Goal: Information Seeking & Learning: Learn about a topic

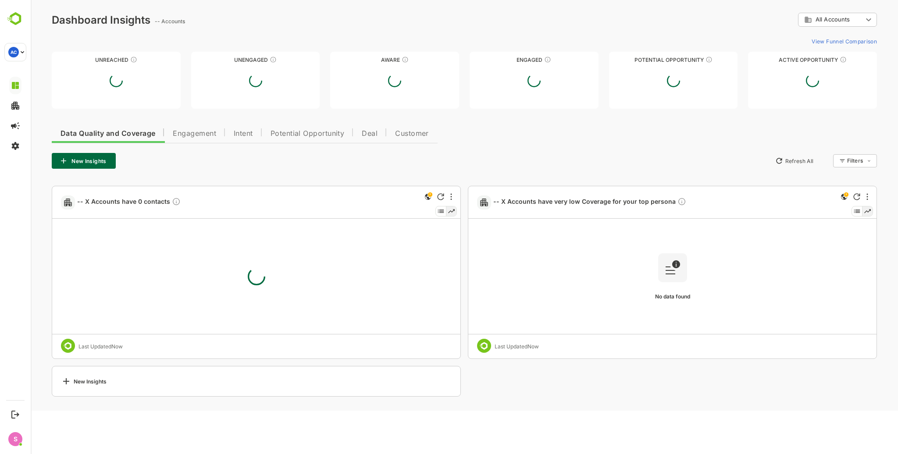
type input "**********"
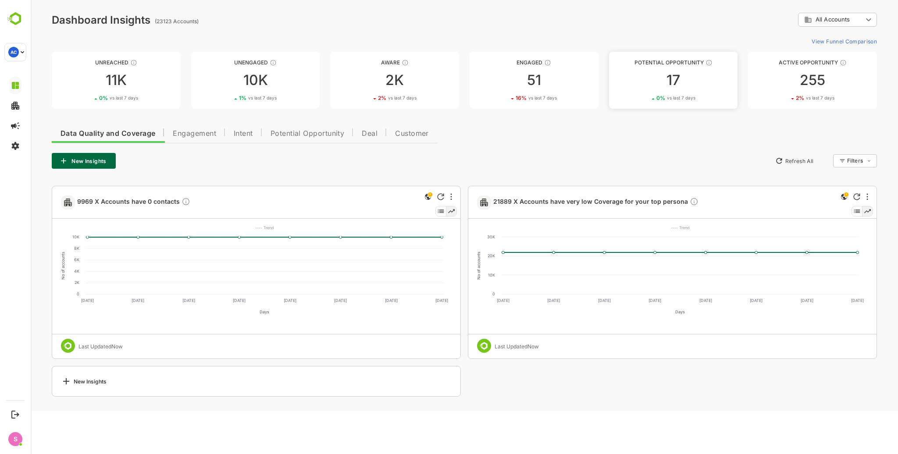
click at [657, 83] on div "17" at bounding box center [673, 80] width 129 height 14
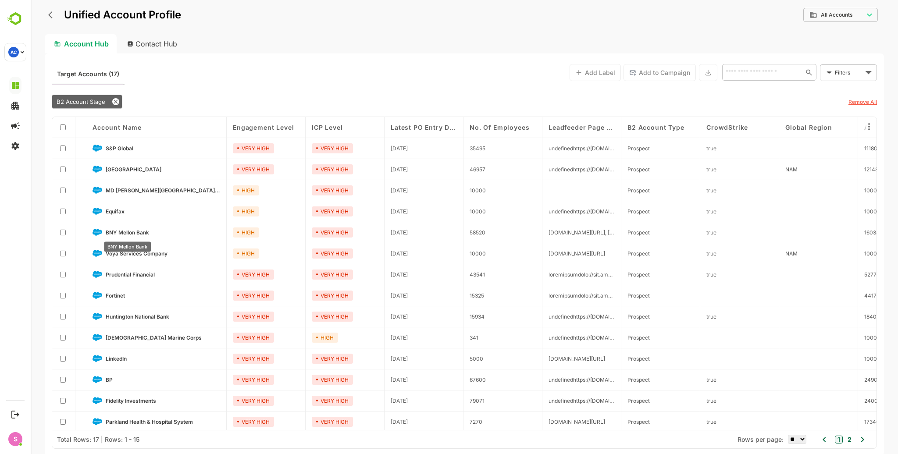
click at [131, 230] on span "BNY Mellon Bank" at bounding box center [127, 232] width 43 height 7
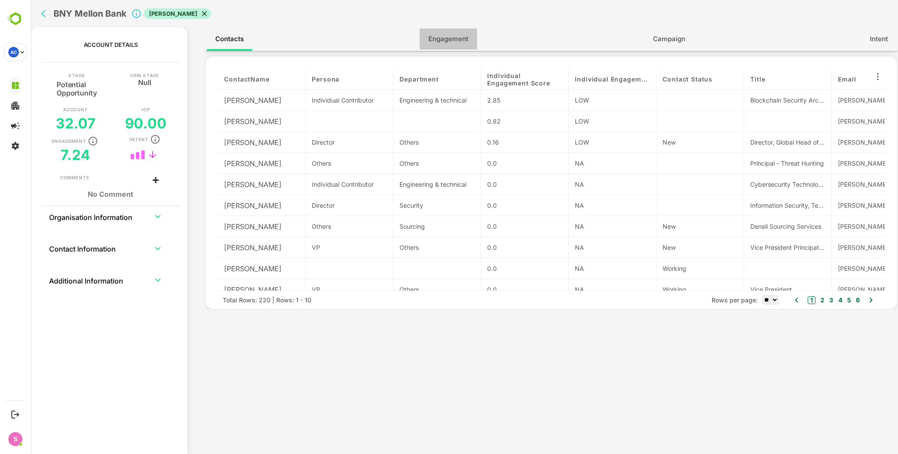
click at [440, 40] on span "Engagement" at bounding box center [449, 38] width 40 height 11
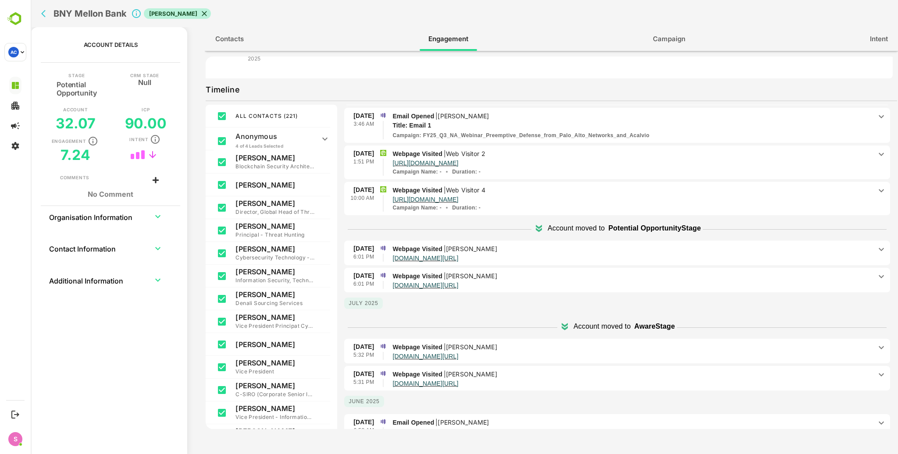
scroll to position [292, 0]
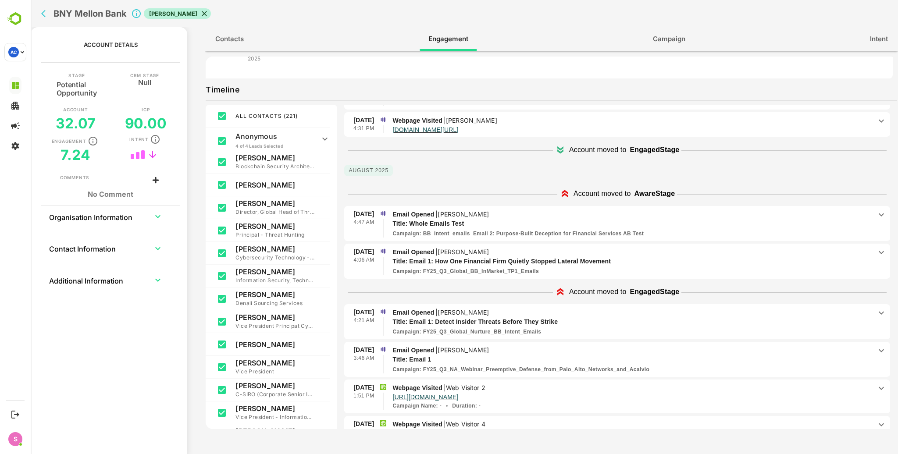
drag, startPoint x: 482, startPoint y: 207, endPoint x: 443, endPoint y: 201, distance: 39.0
click at [443, 206] on div "28 Aug 4:47 AM Email Opened | Michael Witt Title: Whole Emails Test Campaign : …" at bounding box center [617, 224] width 546 height 36
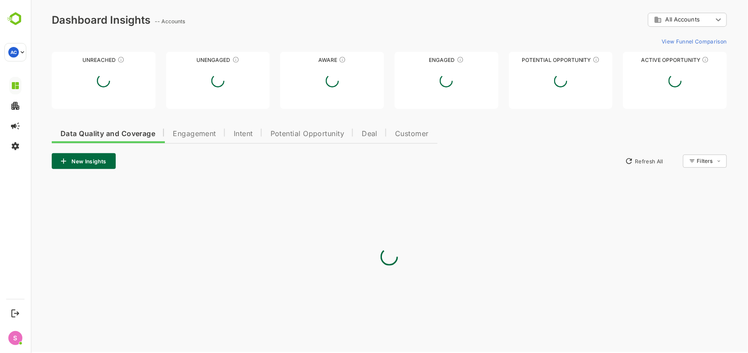
scroll to position [0, 0]
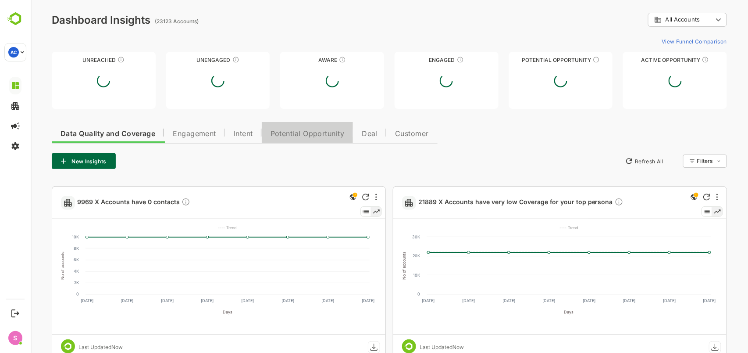
click at [312, 138] on button "Potential Opportunity" at bounding box center [307, 132] width 92 height 21
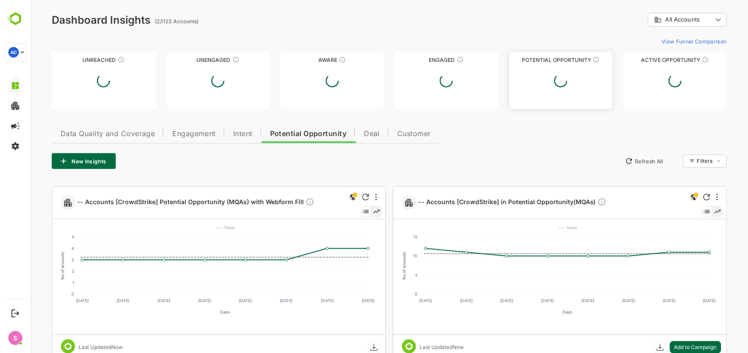
click at [521, 84] on div at bounding box center [561, 81] width 104 height 26
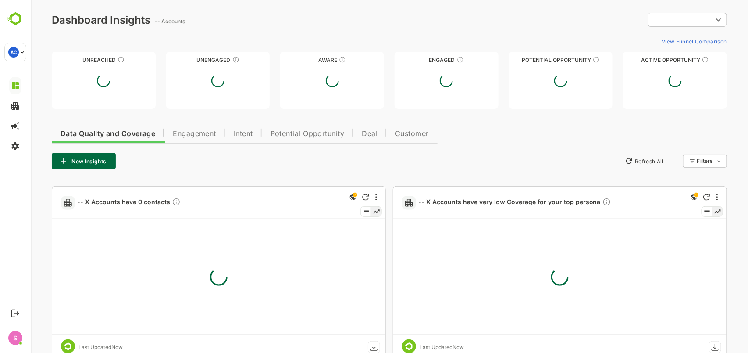
type input "**********"
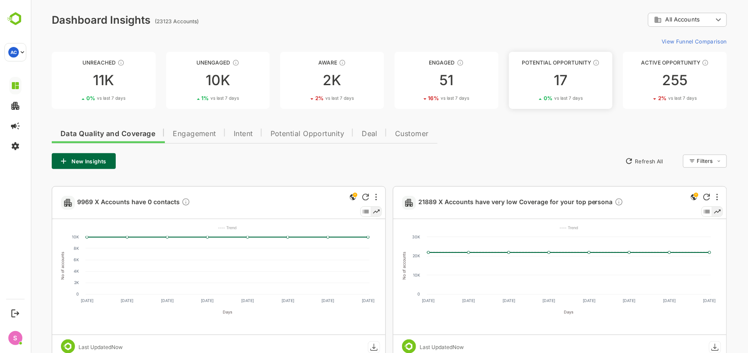
click at [553, 74] on div "17" at bounding box center [561, 80] width 104 height 14
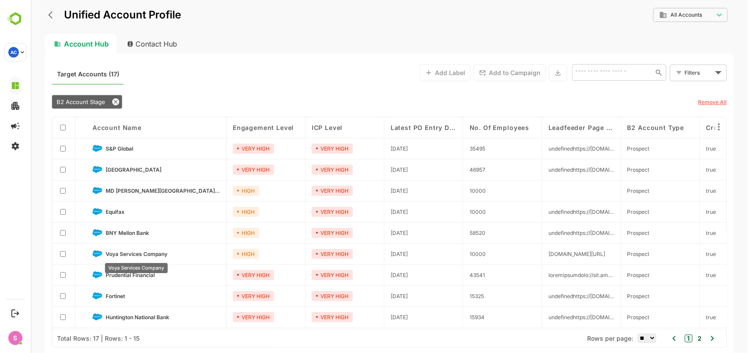
click at [133, 253] on span "Voya Services Company" at bounding box center [136, 253] width 62 height 7
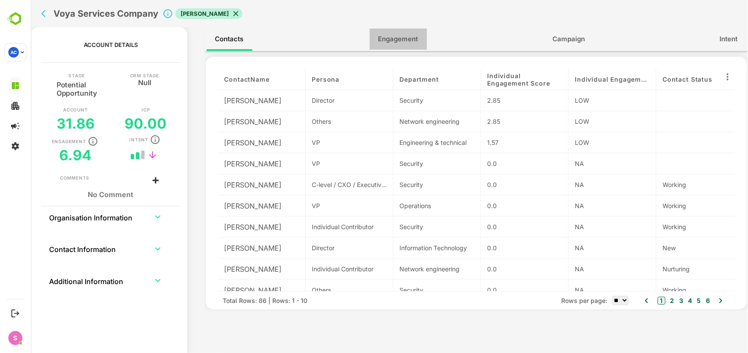
click at [395, 41] on span "Engagement" at bounding box center [398, 38] width 40 height 11
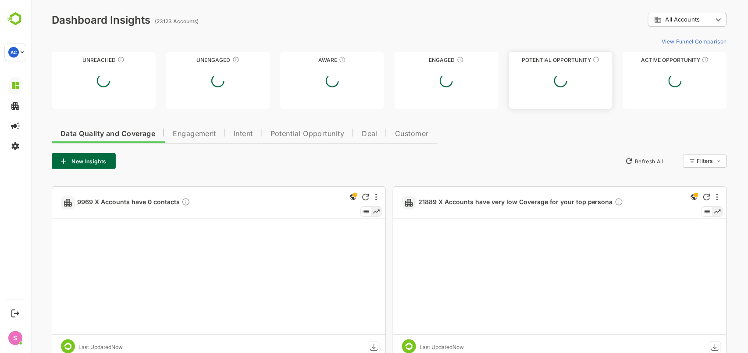
click at [547, 80] on div at bounding box center [561, 81] width 104 height 26
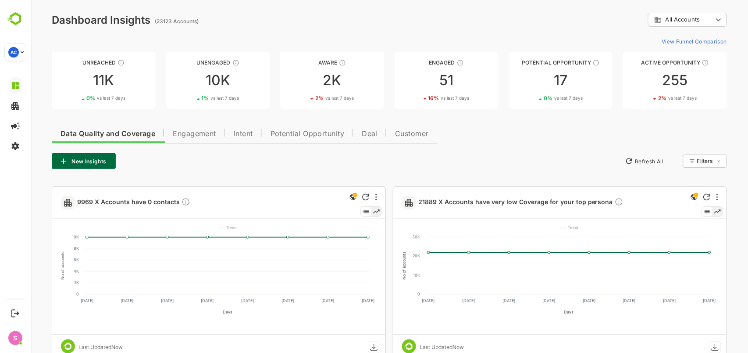
click at [562, 83] on div "17" at bounding box center [561, 80] width 104 height 14
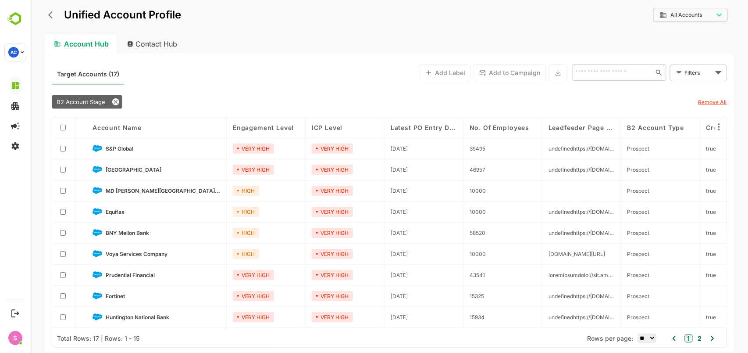
click at [135, 123] on div "Account Name" at bounding box center [156, 127] width 140 height 21
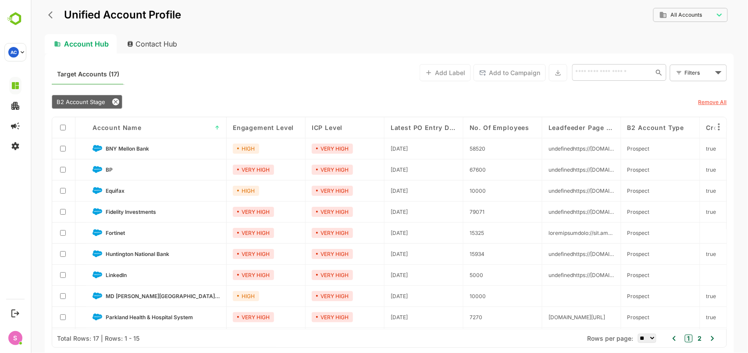
scroll to position [127, 0]
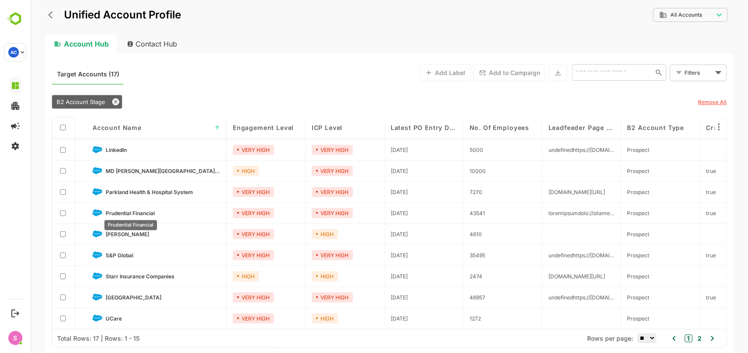
click at [119, 210] on span "Prudential Financial" at bounding box center [129, 213] width 49 height 7
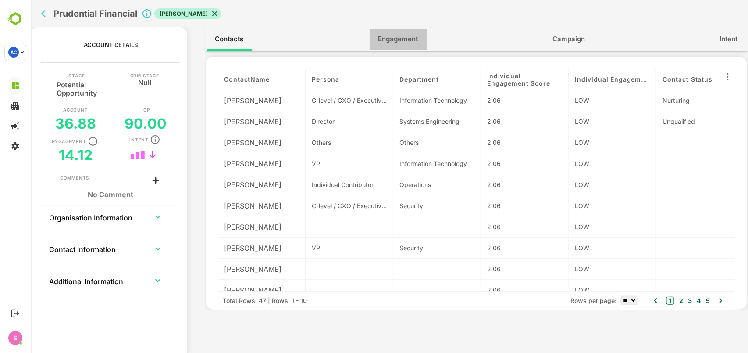
click at [407, 44] on span "Engagement" at bounding box center [398, 38] width 40 height 11
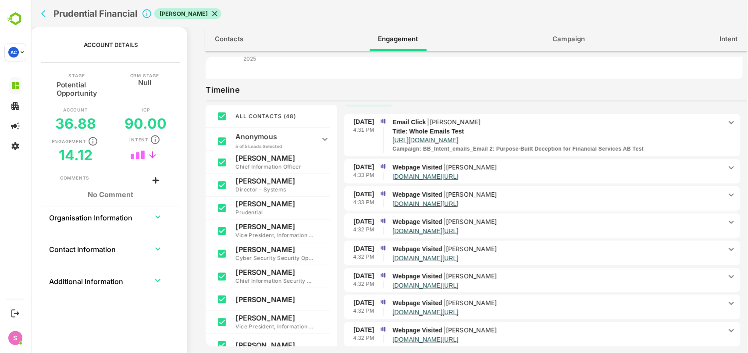
scroll to position [175, 0]
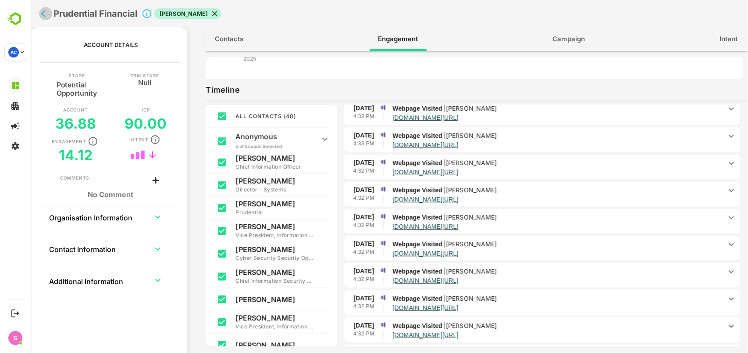
click at [43, 13] on icon "back" at bounding box center [45, 13] width 9 height 9
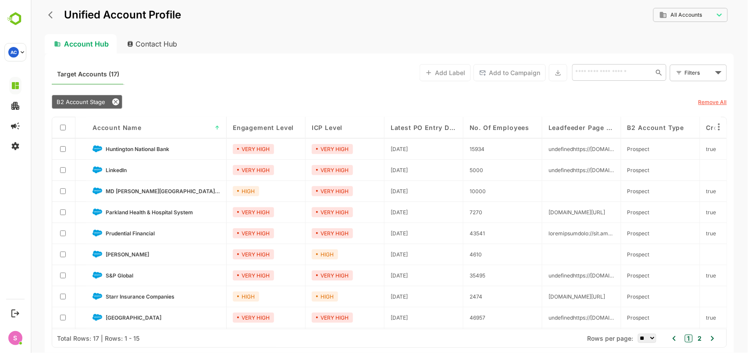
scroll to position [127, 0]
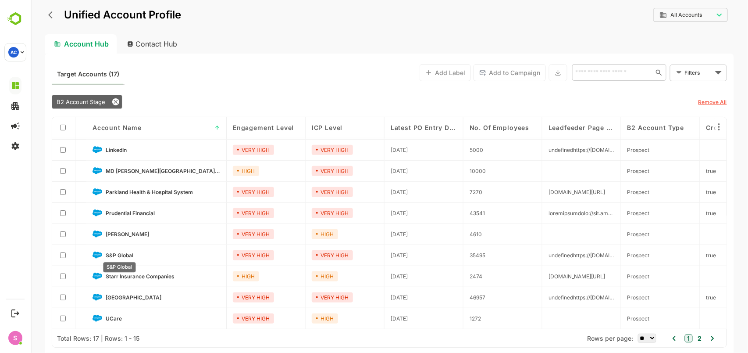
click at [114, 253] on span "S&P Global" at bounding box center [119, 255] width 28 height 7
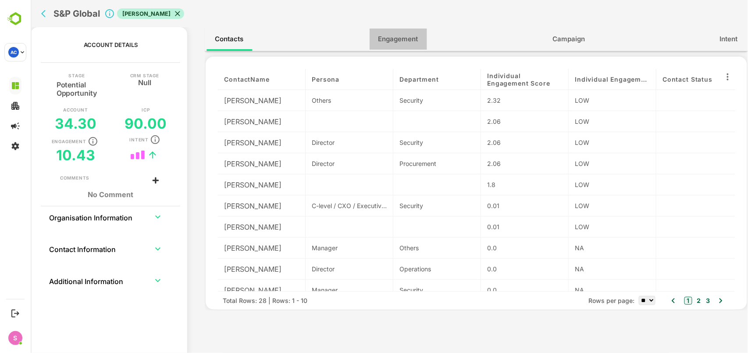
click at [393, 38] on span "Engagement" at bounding box center [398, 38] width 40 height 11
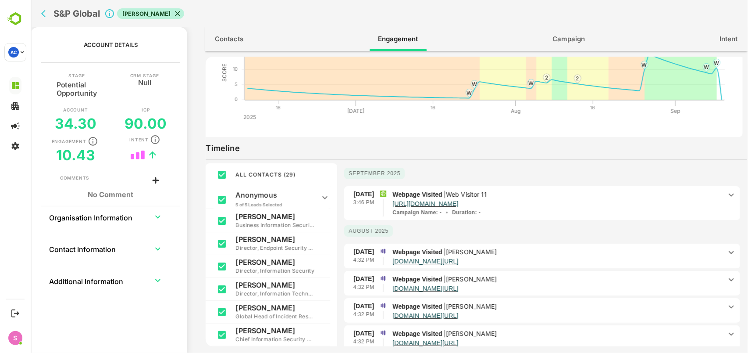
scroll to position [58, 0]
